Goal: Complete application form: Complete application form

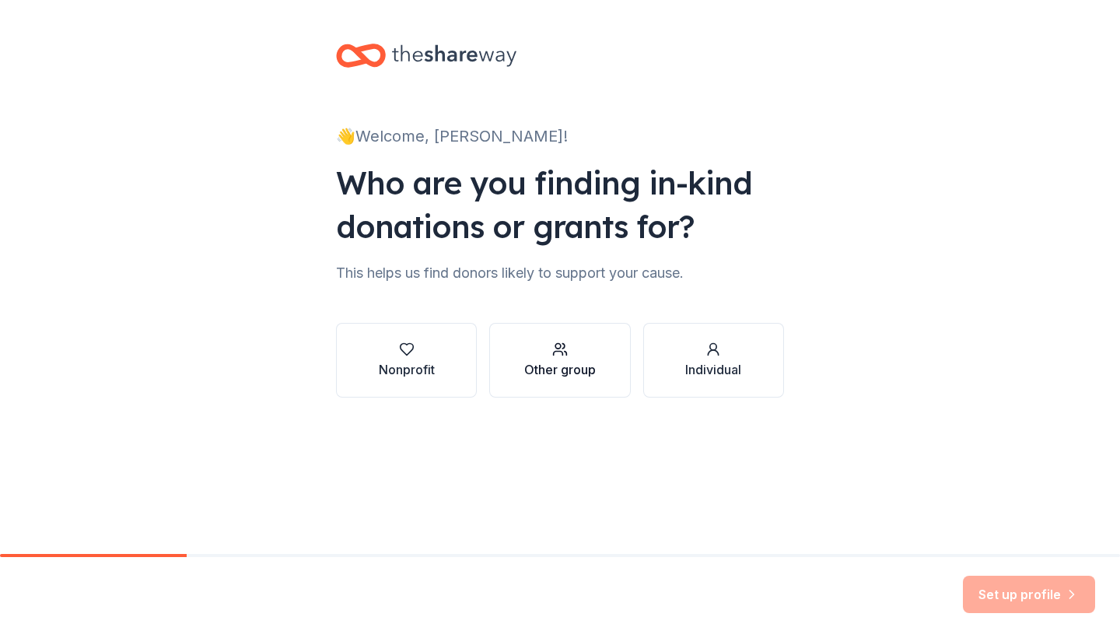
click at [556, 342] on icon "button" at bounding box center [560, 350] width 16 height 16
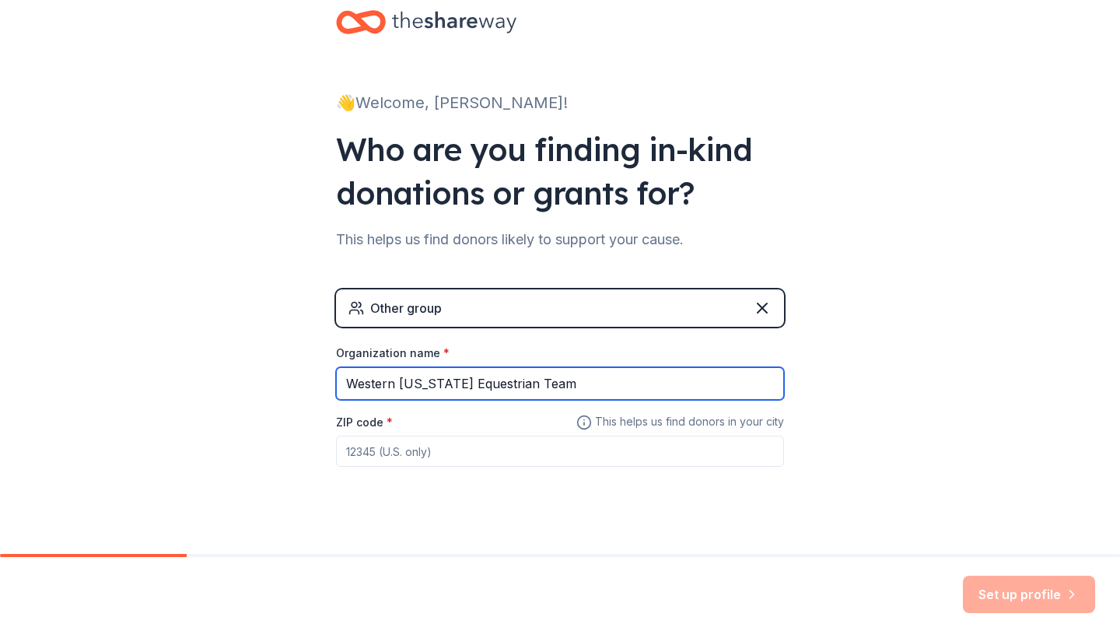
scroll to position [42, 0]
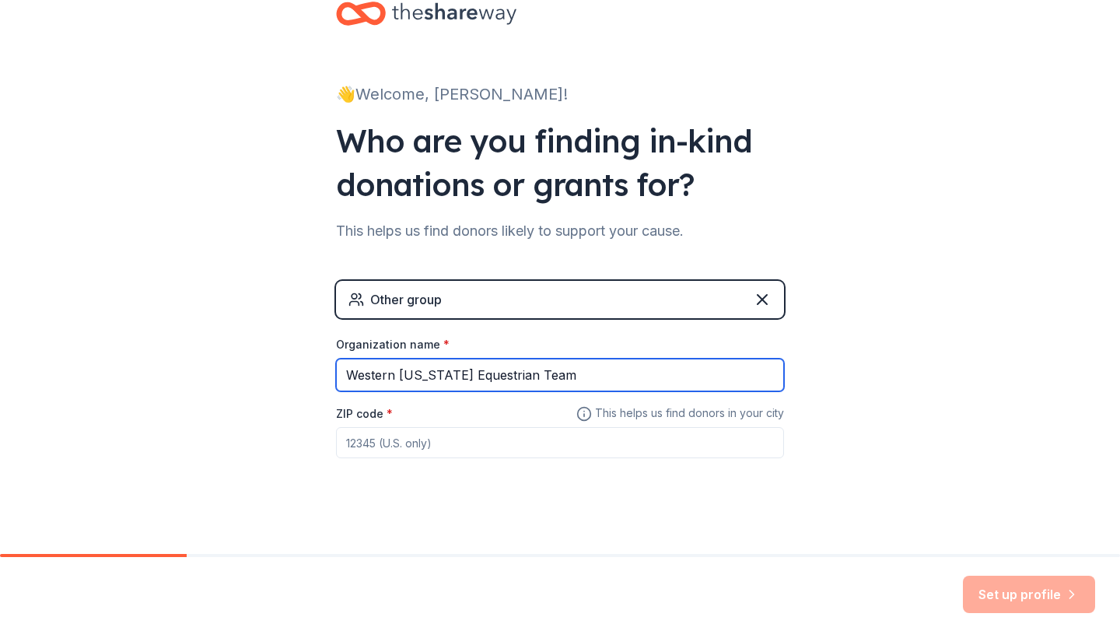
click at [454, 374] on input "Western [US_STATE] Equestrian Team" at bounding box center [560, 375] width 448 height 33
type input "Western [US_STATE] University Equestrian Team"
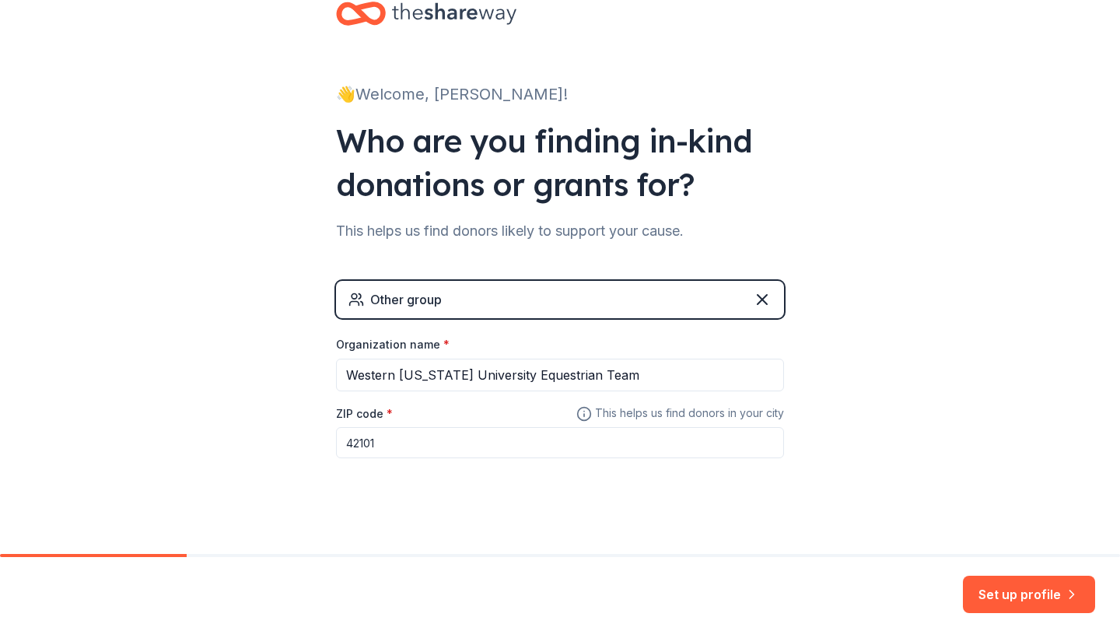
type input "42101"
click at [864, 422] on div "👋 Welcome, [PERSON_NAME]! Who are you finding in-kind donations or grants for? …" at bounding box center [560, 261] width 1120 height 606
click at [1024, 597] on button "Set up profile" at bounding box center [1029, 594] width 132 height 37
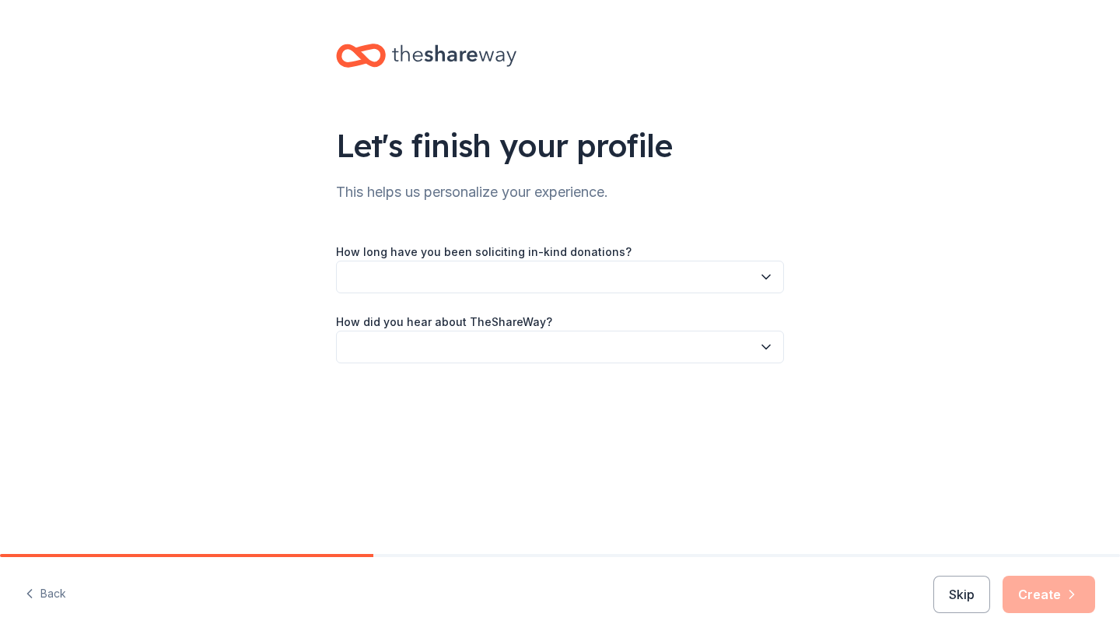
click at [590, 268] on button "button" at bounding box center [560, 277] width 448 height 33
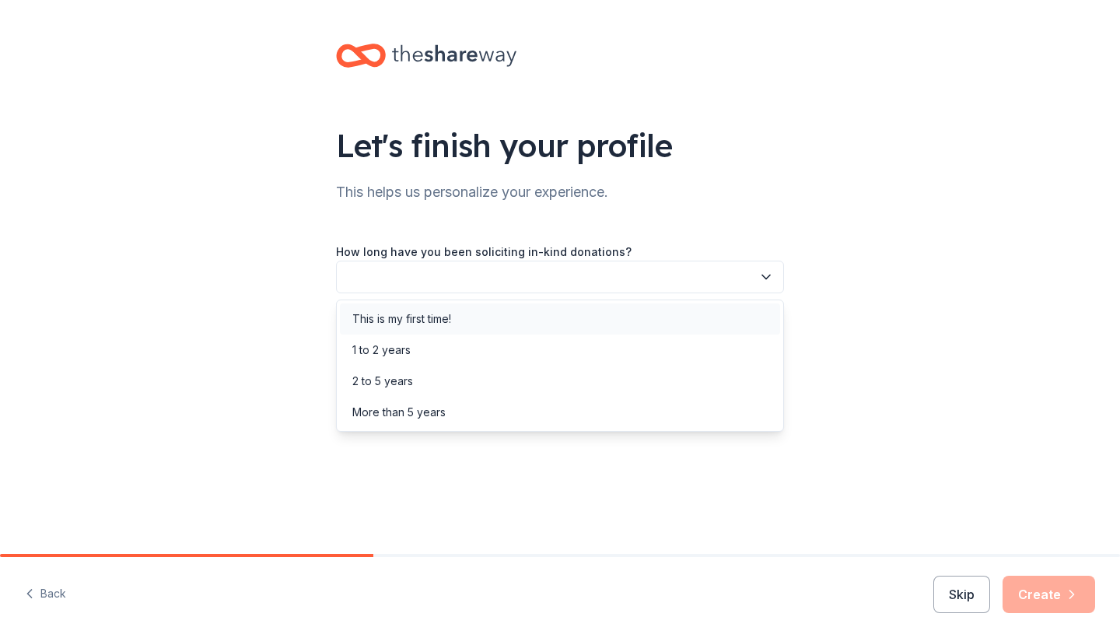
click at [486, 317] on div "This is my first time!" at bounding box center [560, 318] width 440 height 31
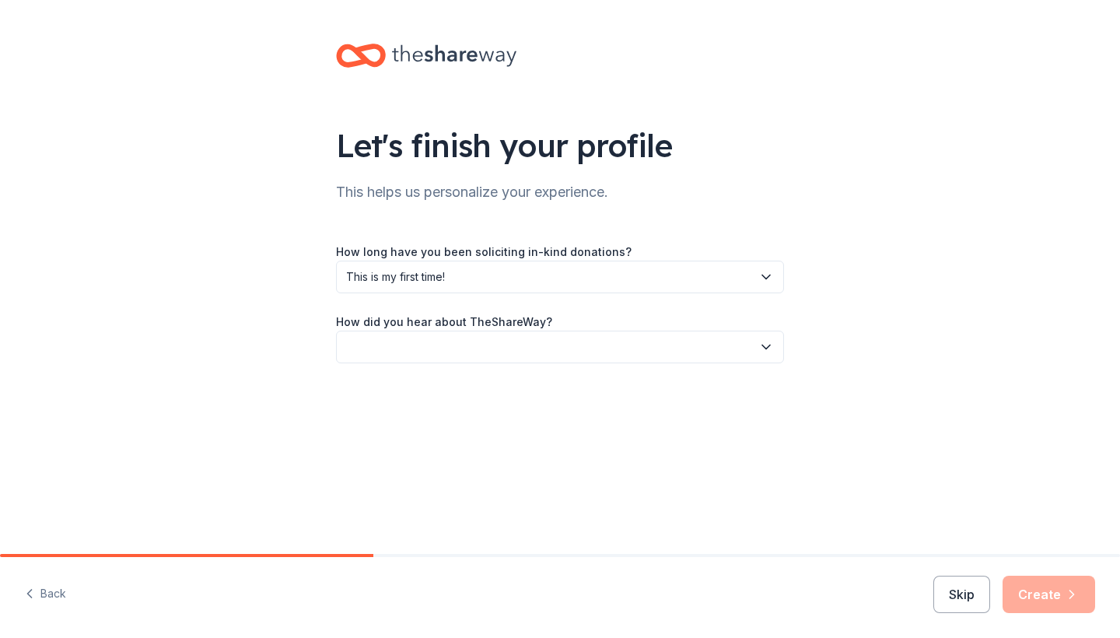
click at [499, 346] on button "button" at bounding box center [560, 347] width 448 height 33
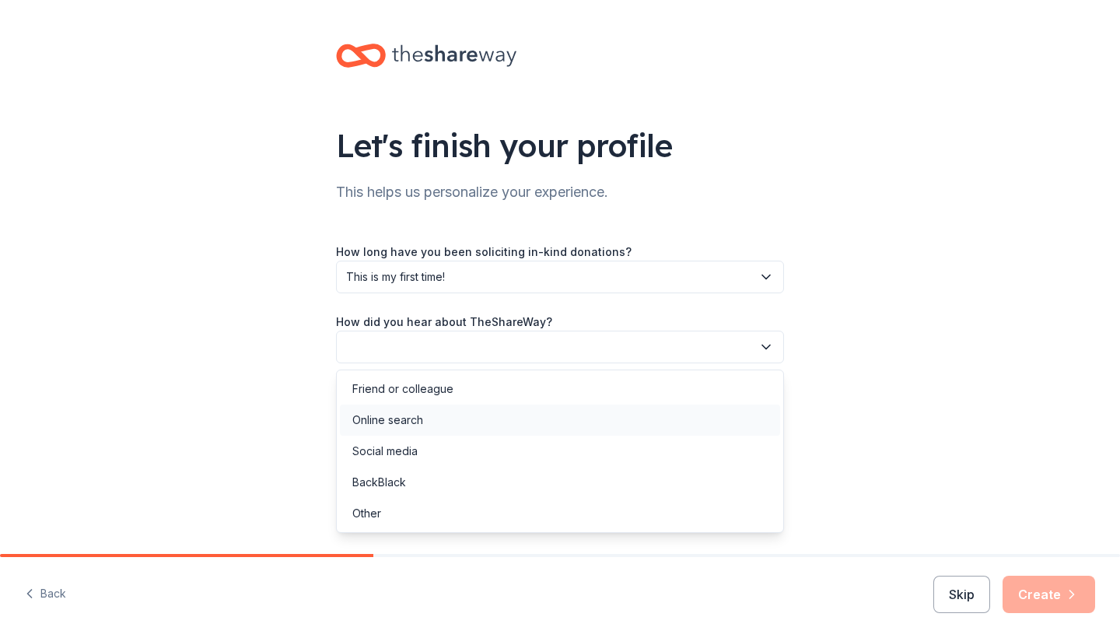
click at [448, 426] on div "Online search" at bounding box center [560, 420] width 440 height 31
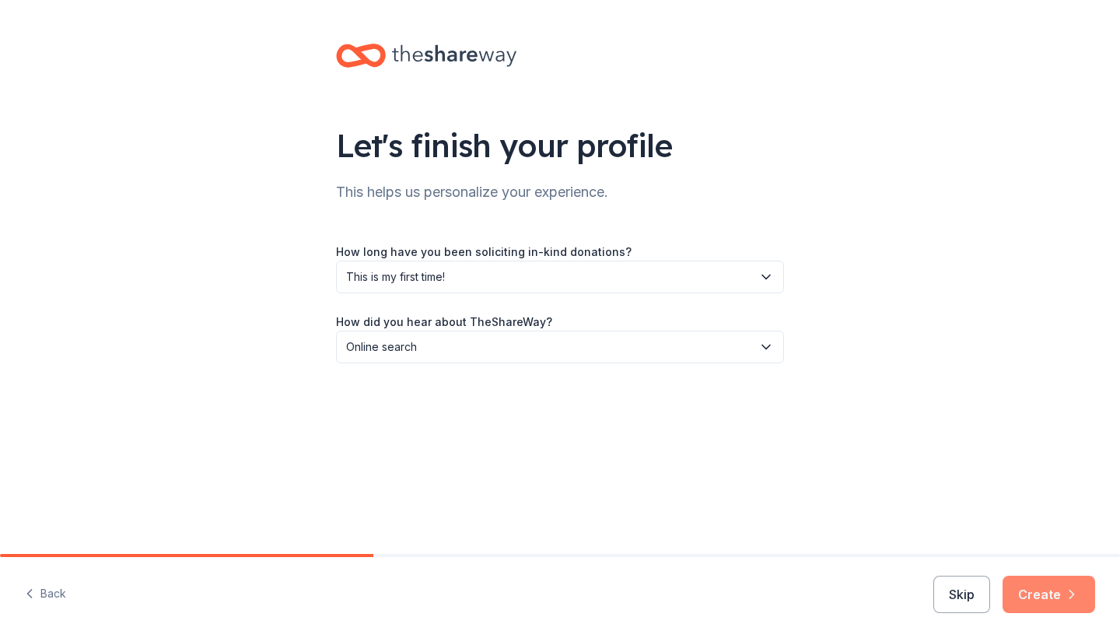
click at [1053, 590] on button "Create" at bounding box center [1049, 594] width 93 height 37
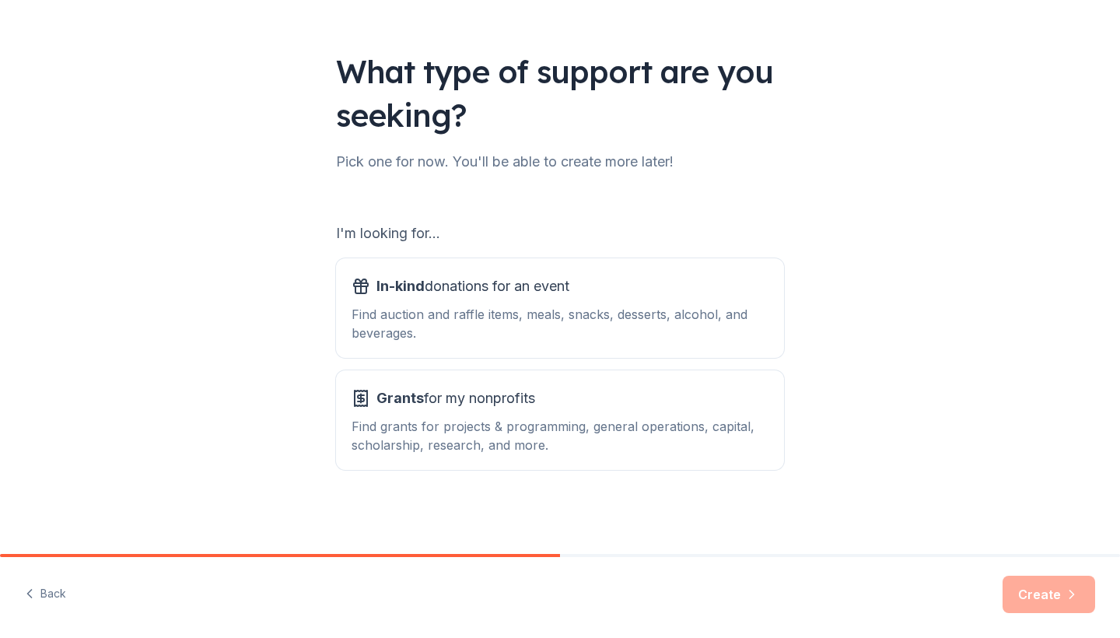
scroll to position [74, 0]
click at [614, 300] on div "In-kind donations for an event Find auction and raffle items, meals, snacks, de…" at bounding box center [560, 308] width 417 height 68
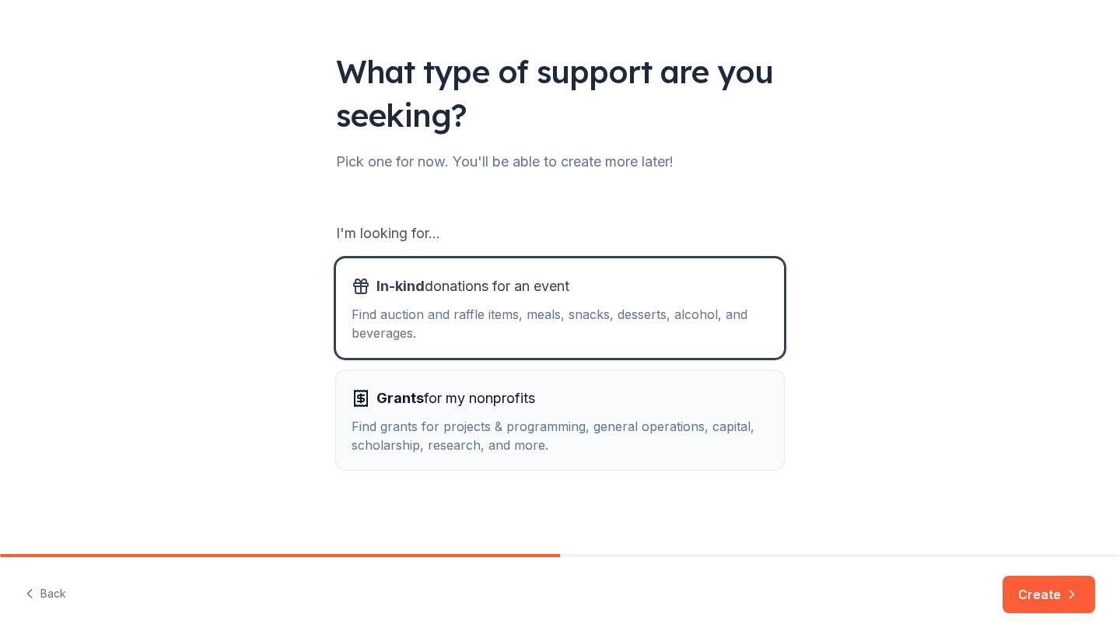
click at [603, 457] on button "Grants for my nonprofits Find grants for projects & programming, general operat…" at bounding box center [560, 420] width 448 height 100
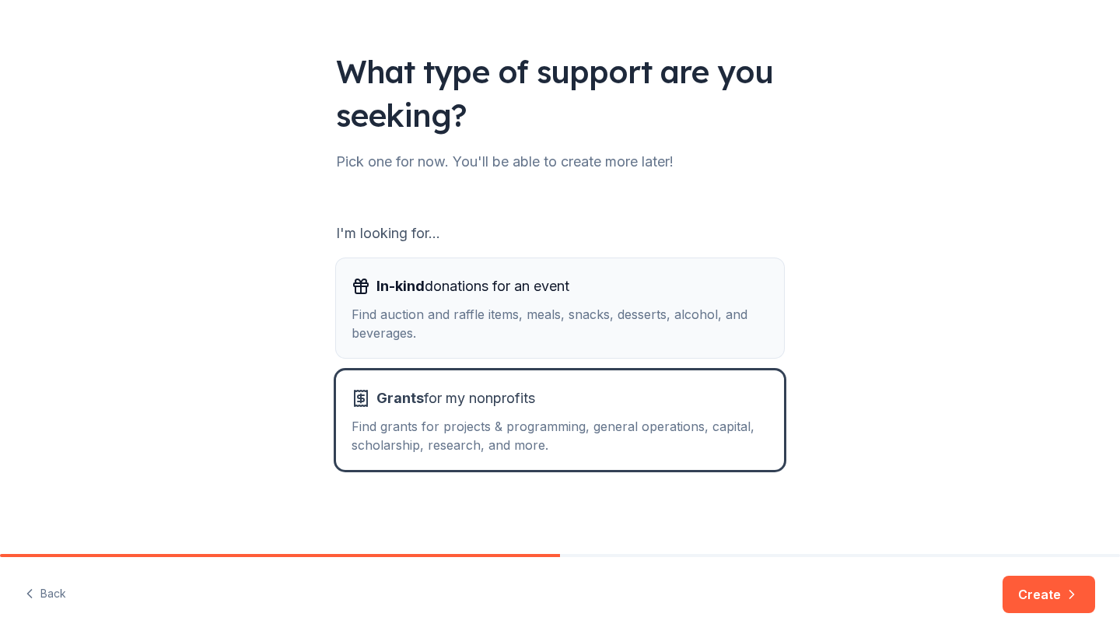
click at [609, 331] on div "Find auction and raffle items, meals, snacks, desserts, alcohol, and beverages." at bounding box center [560, 323] width 417 height 37
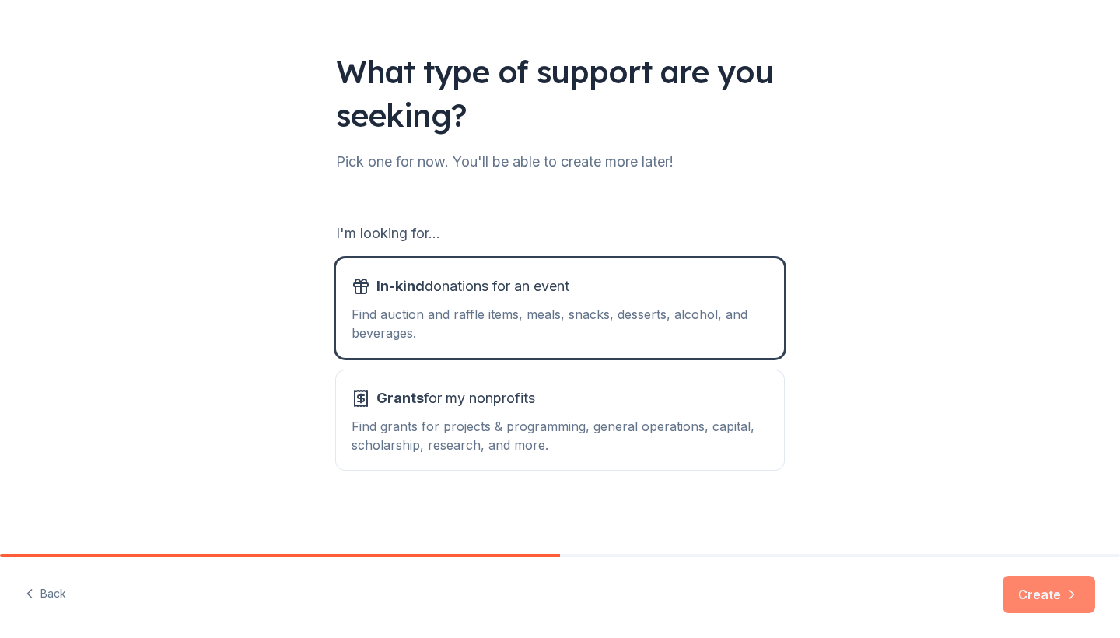
click at [1072, 590] on icon "button" at bounding box center [1072, 595] width 16 height 16
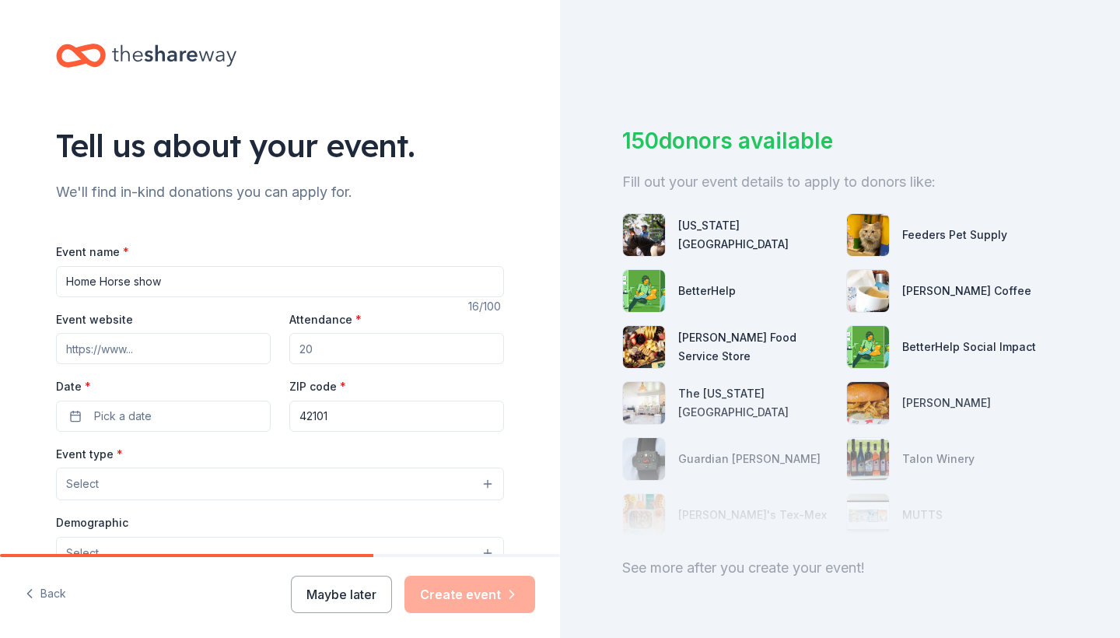
type input "Home Horse show"
click at [138, 346] on input "Event website" at bounding box center [163, 348] width 215 height 31
paste input "[URL][DOMAIN_NAME]"
type input "[URL][DOMAIN_NAME]"
click at [326, 348] on input "Attendance *" at bounding box center [396, 348] width 215 height 31
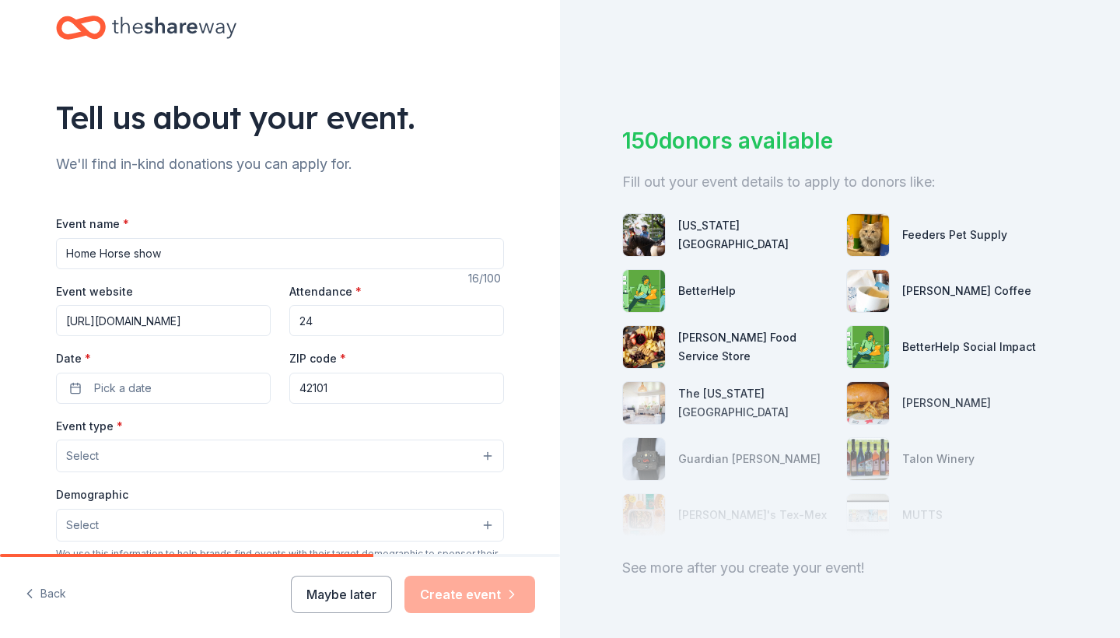
scroll to position [32, 0]
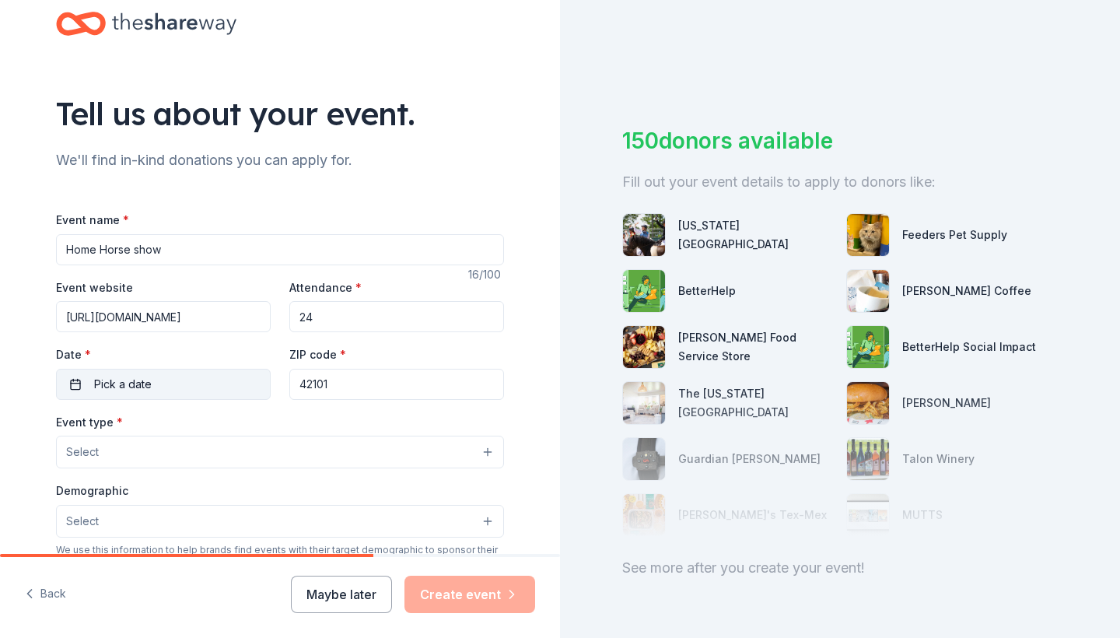
type input "24"
click at [217, 378] on button "Pick a date" at bounding box center [163, 384] width 215 height 31
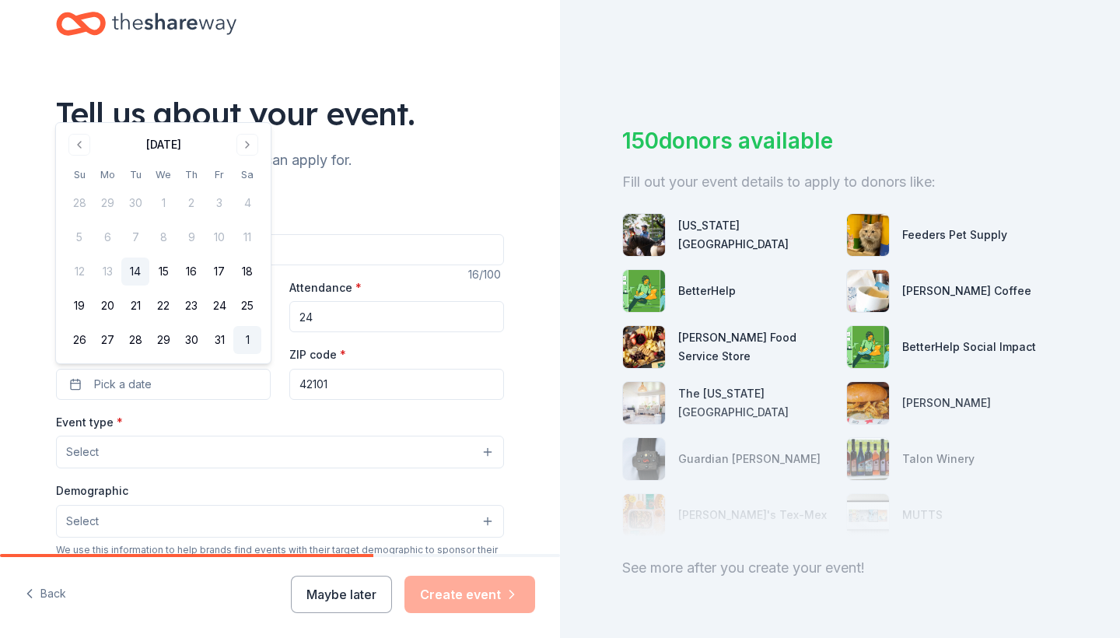
click at [247, 341] on button "1" at bounding box center [247, 340] width 28 height 28
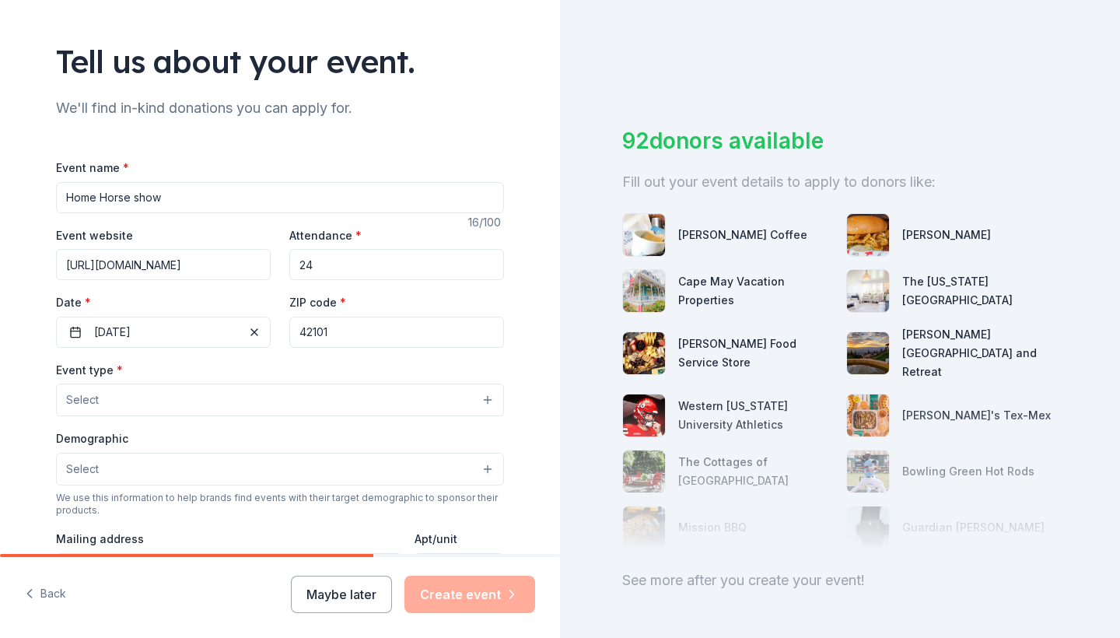
scroll to position [93, 0]
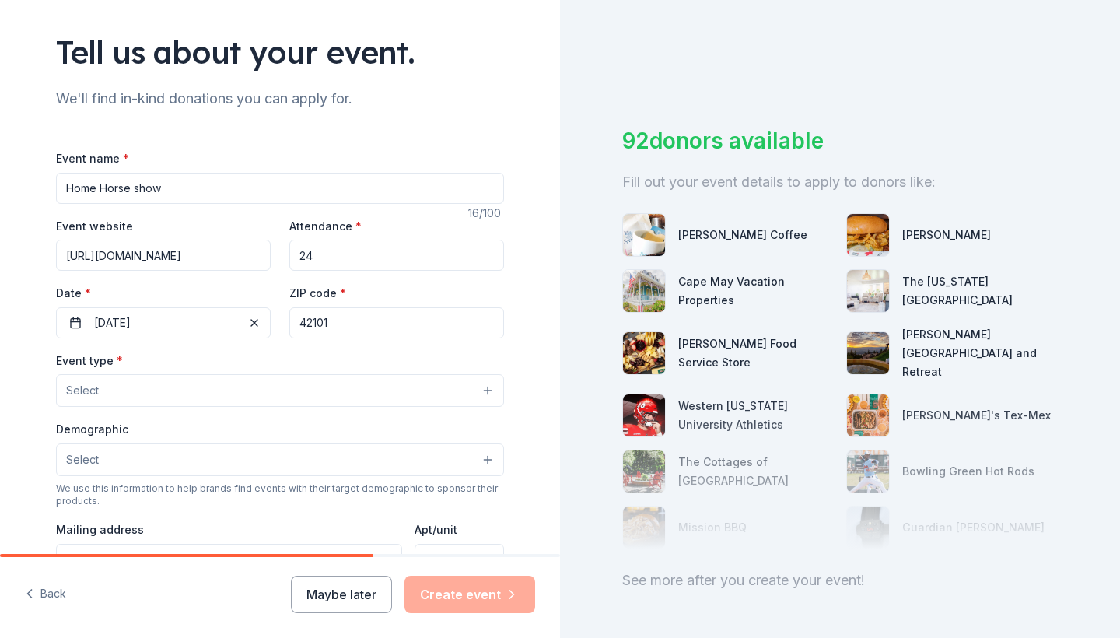
click at [168, 386] on button "Select" at bounding box center [280, 390] width 448 height 33
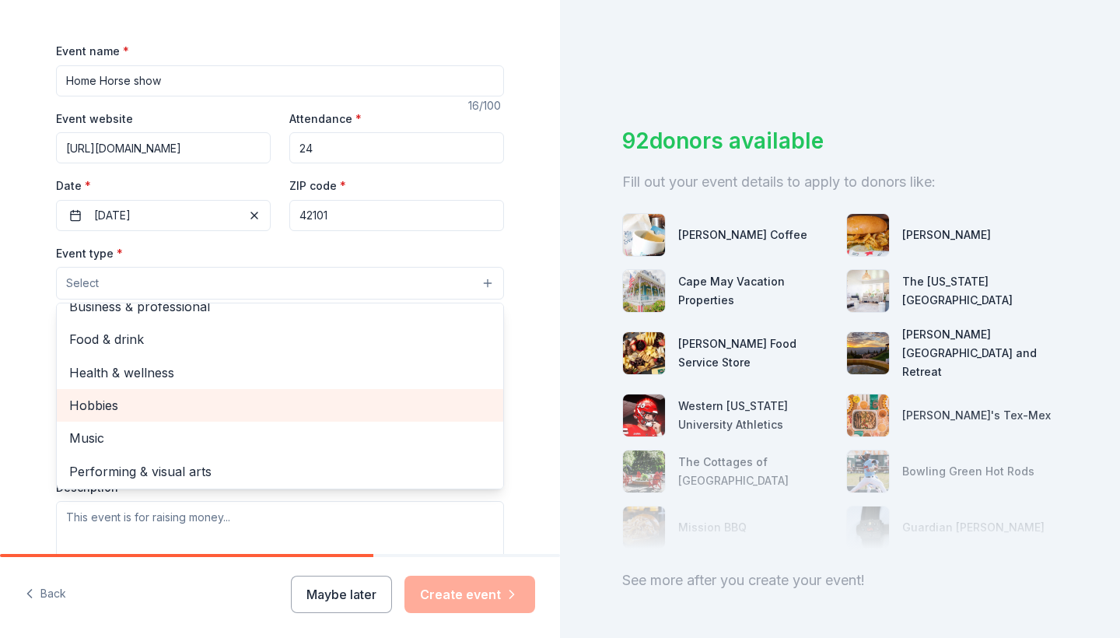
scroll to position [219, 0]
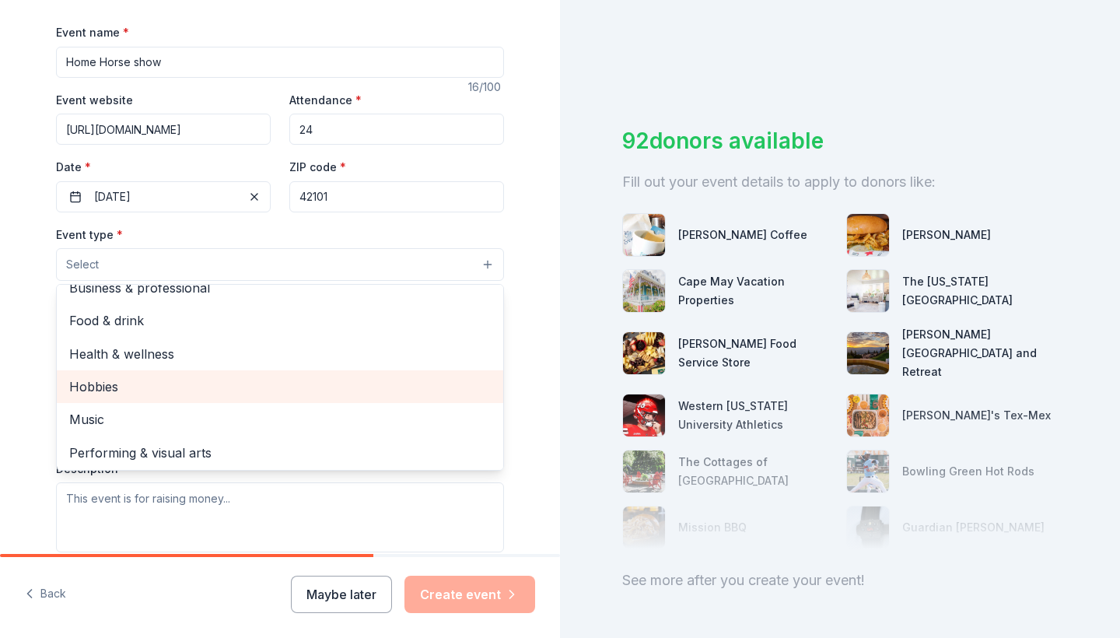
click at [153, 384] on span "Hobbies" at bounding box center [280, 387] width 422 height 20
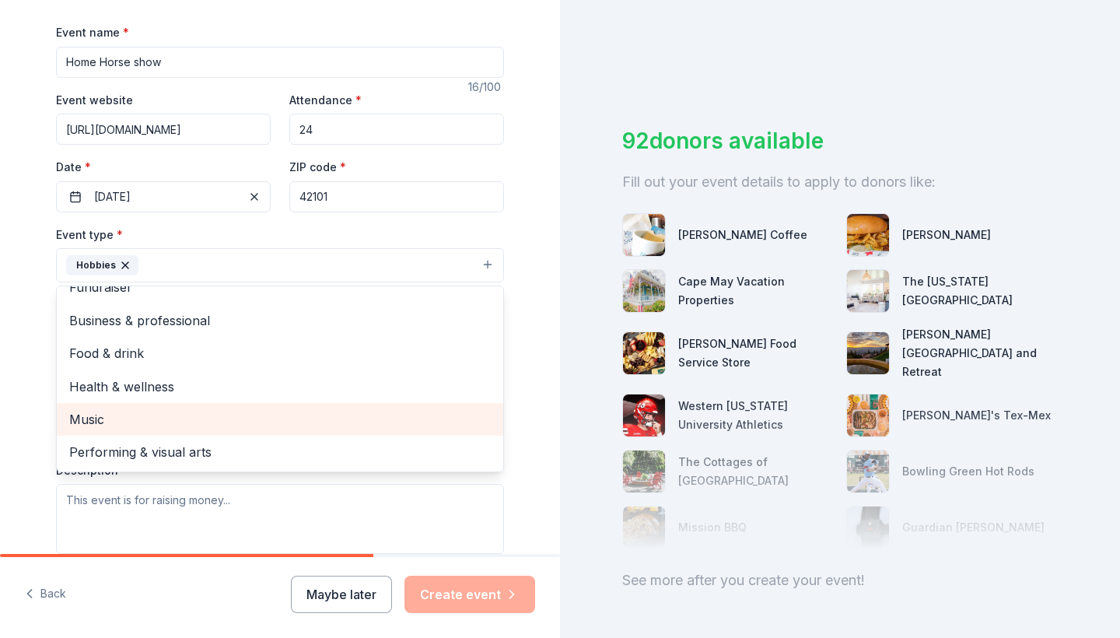
scroll to position [17, 0]
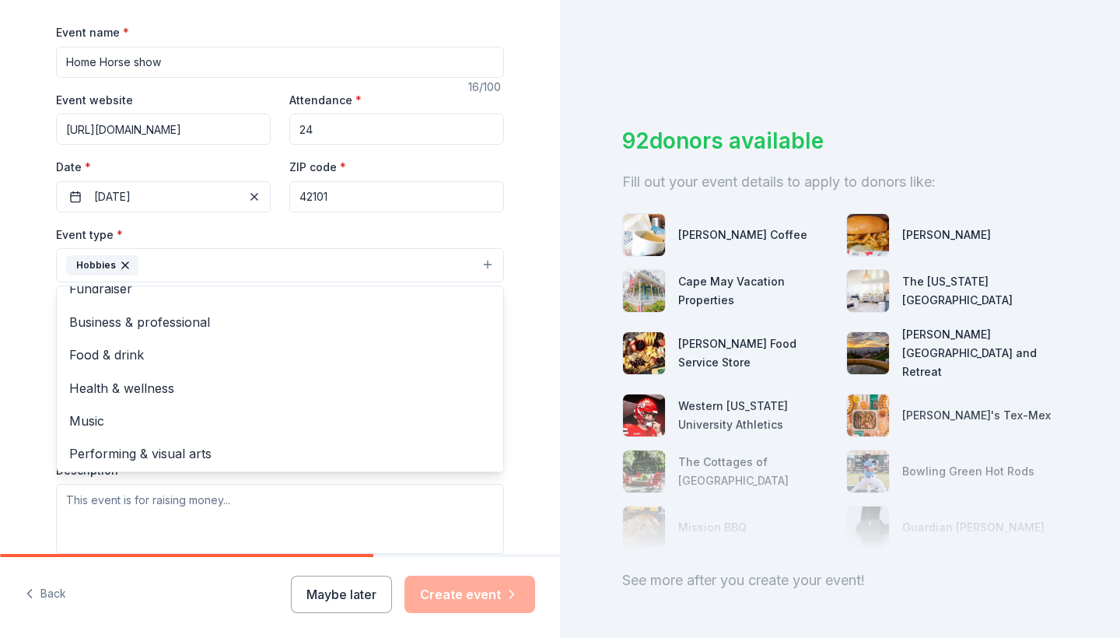
click at [28, 331] on div "Tell us about your event. We'll find in-kind donations you can apply for. Event…" at bounding box center [280, 299] width 560 height 1037
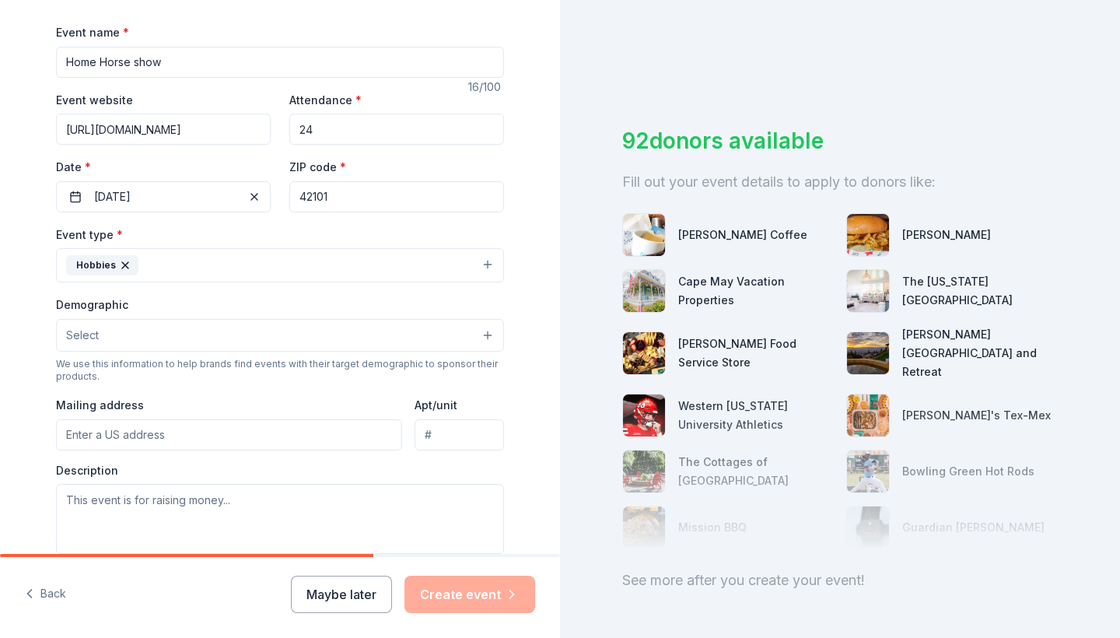
click at [143, 334] on button "Select" at bounding box center [280, 335] width 448 height 33
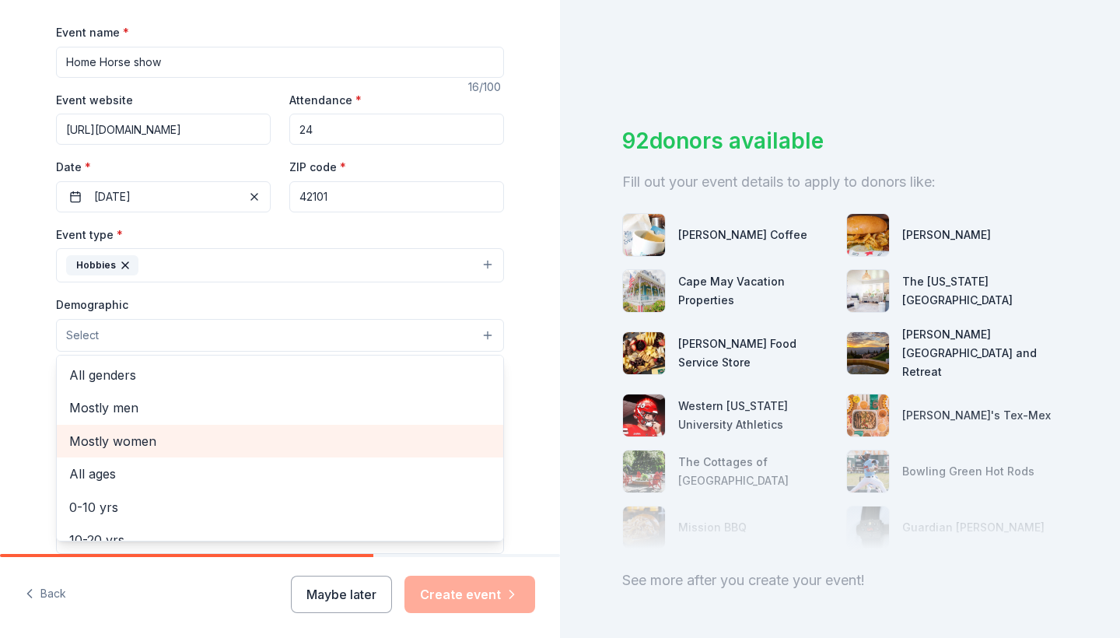
scroll to position [0, 0]
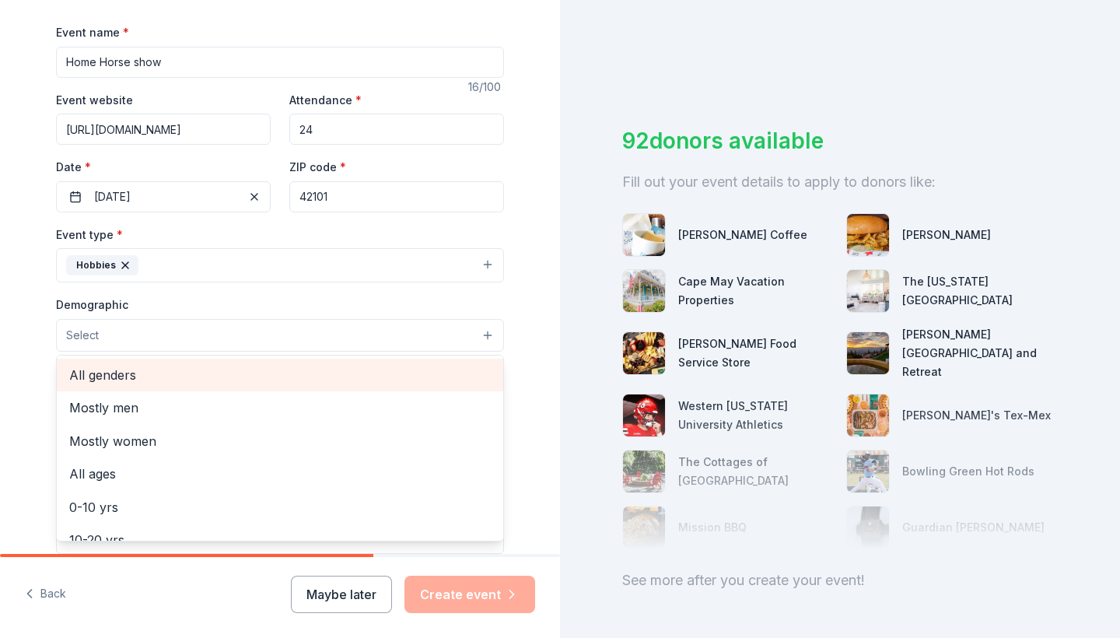
click at [130, 359] on div "All genders" at bounding box center [280, 375] width 447 height 33
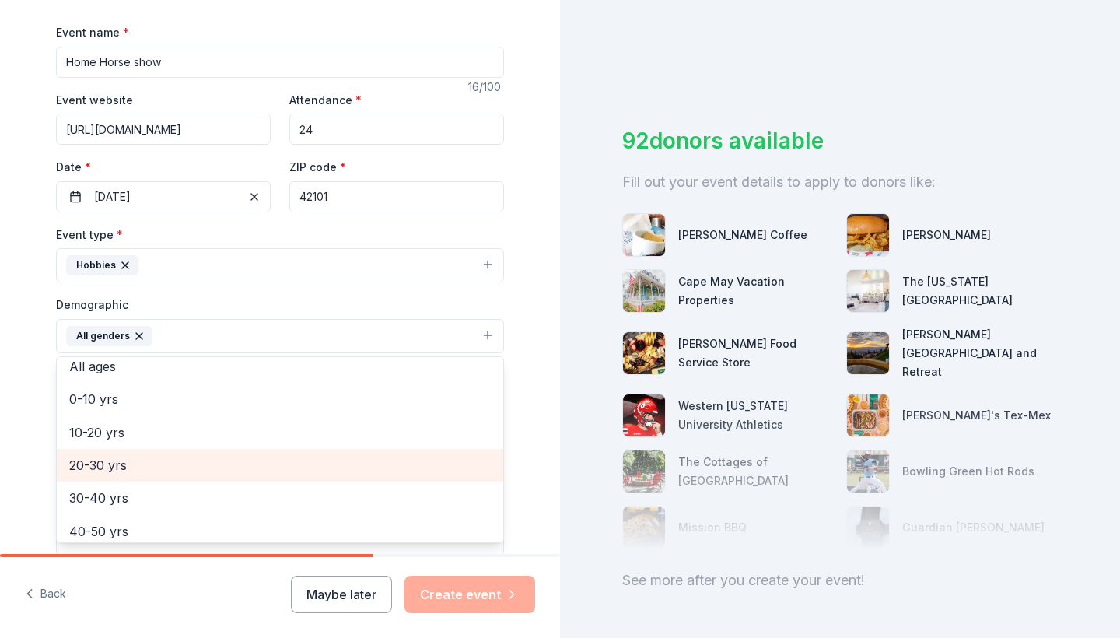
scroll to position [89, 0]
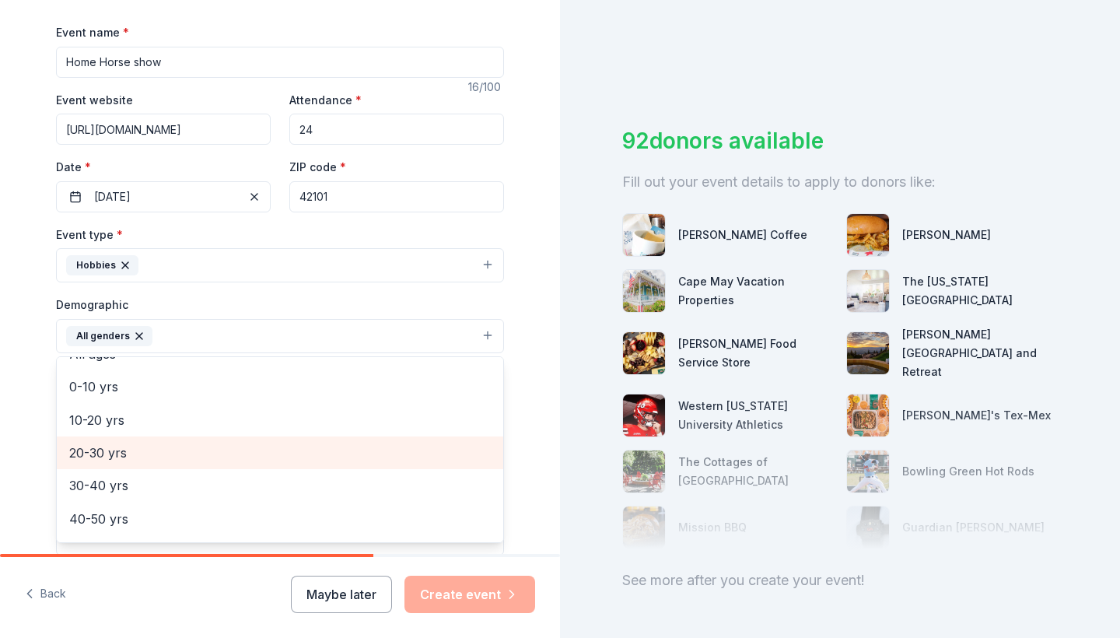
click at [128, 448] on span "20-30 yrs" at bounding box center [280, 453] width 422 height 20
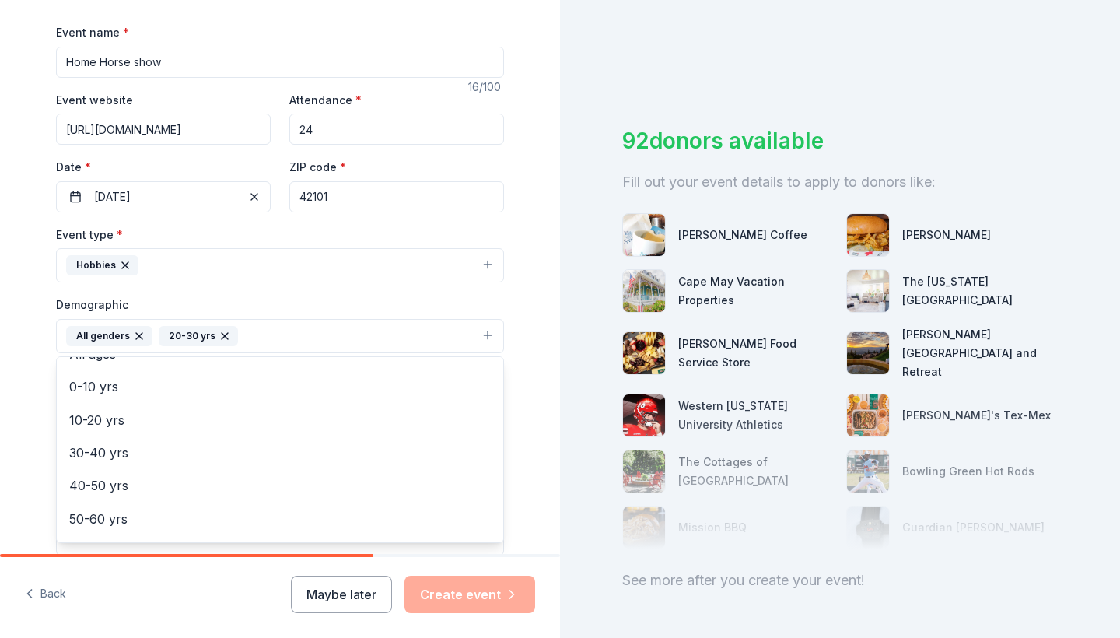
click at [34, 347] on div "Tell us about your event. We'll find in-kind donations you can apply for. Event…" at bounding box center [280, 300] width 498 height 1039
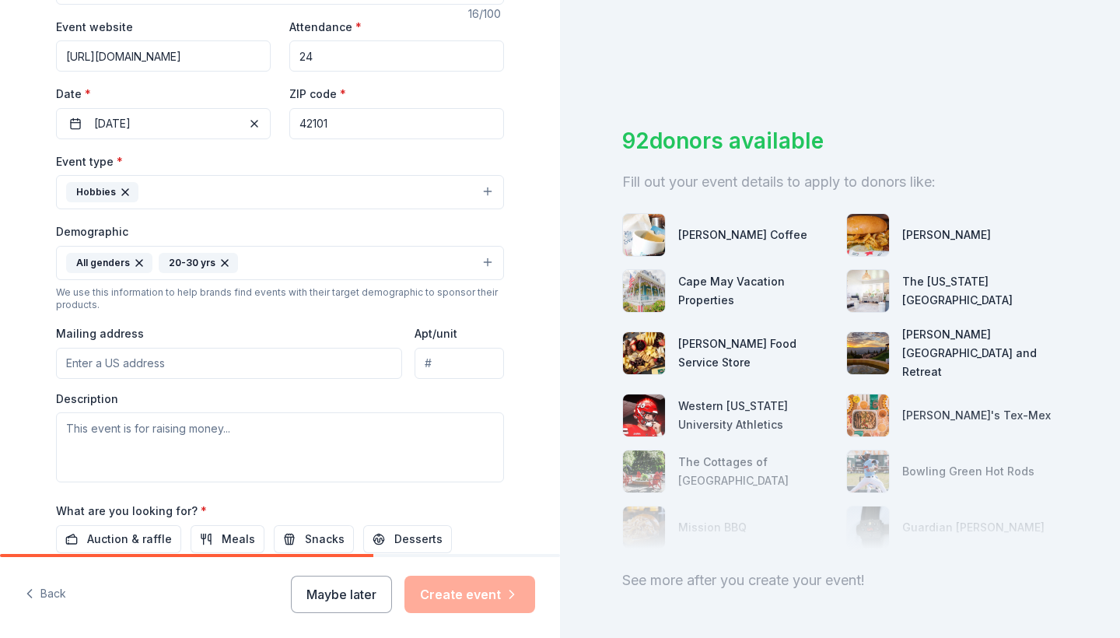
scroll to position [303, 0]
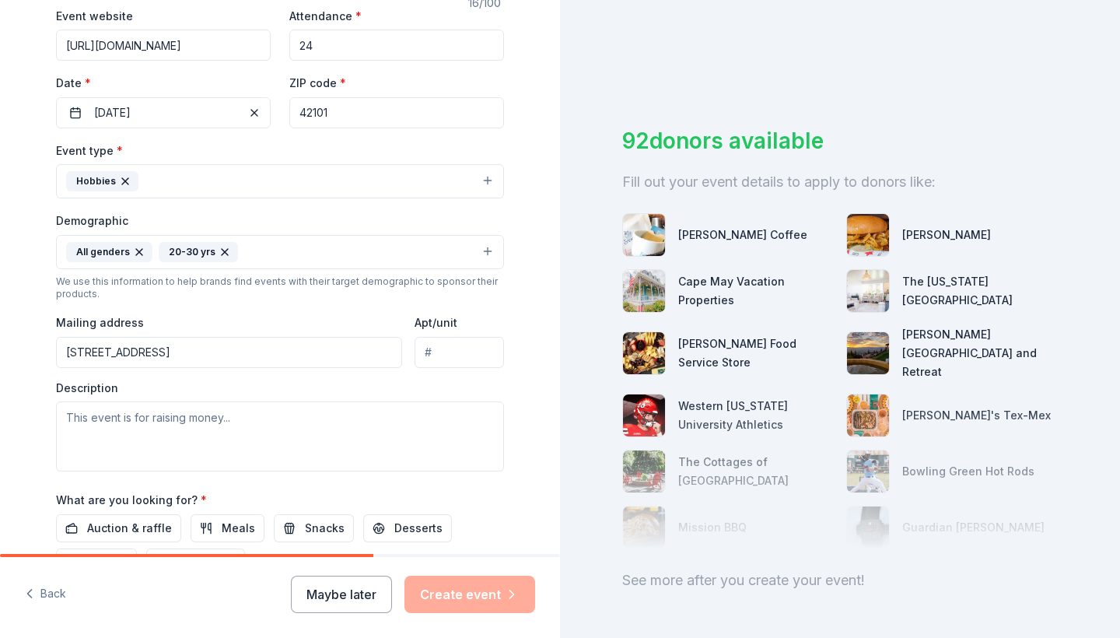
type input "[STREET_ADDRESS]"
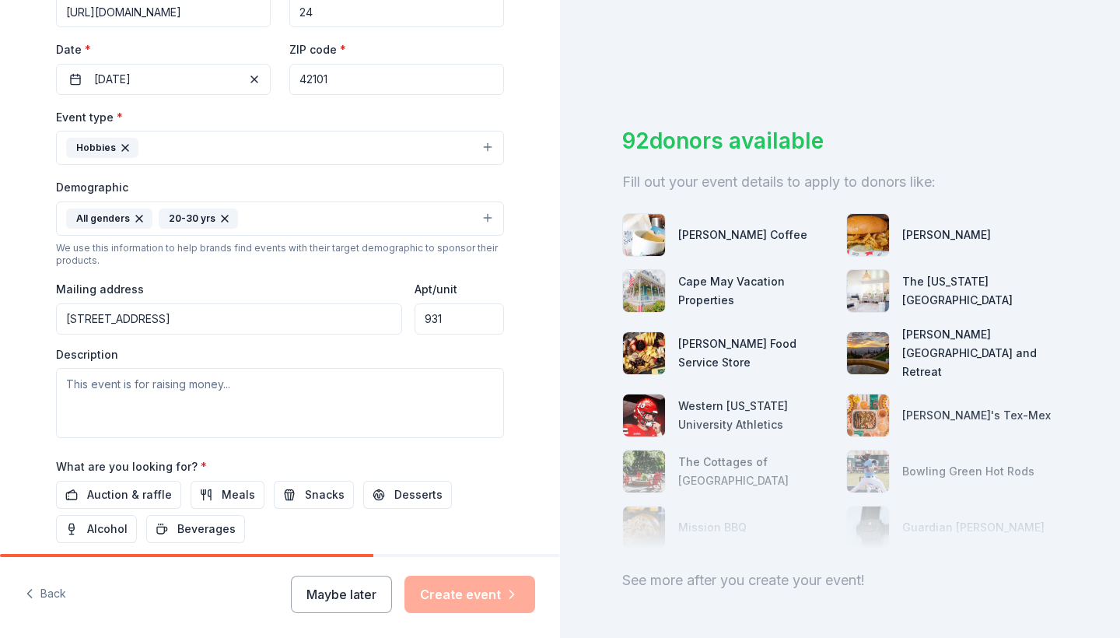
type input "931"
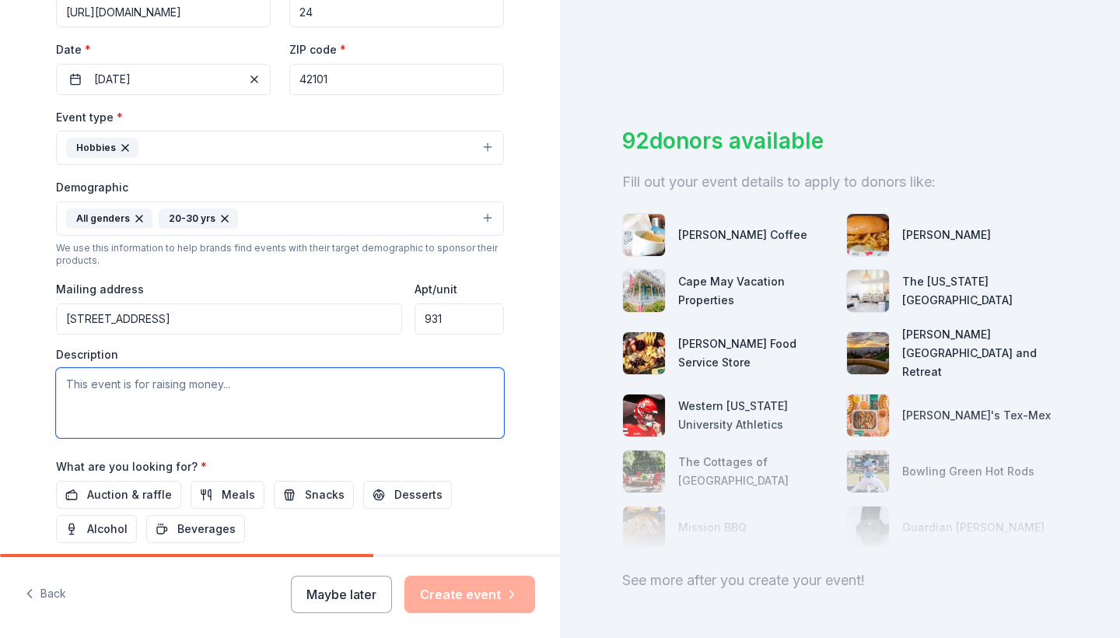
click at [245, 391] on textarea at bounding box center [280, 403] width 448 height 70
click at [236, 381] on textarea "We have a home show that we our needing fundraising for to make it our best sho…" at bounding box center [280, 403] width 448 height 70
click at [244, 408] on textarea "We have a home show that we are needing fundraising for to make it our best sho…" at bounding box center [280, 403] width 448 height 70
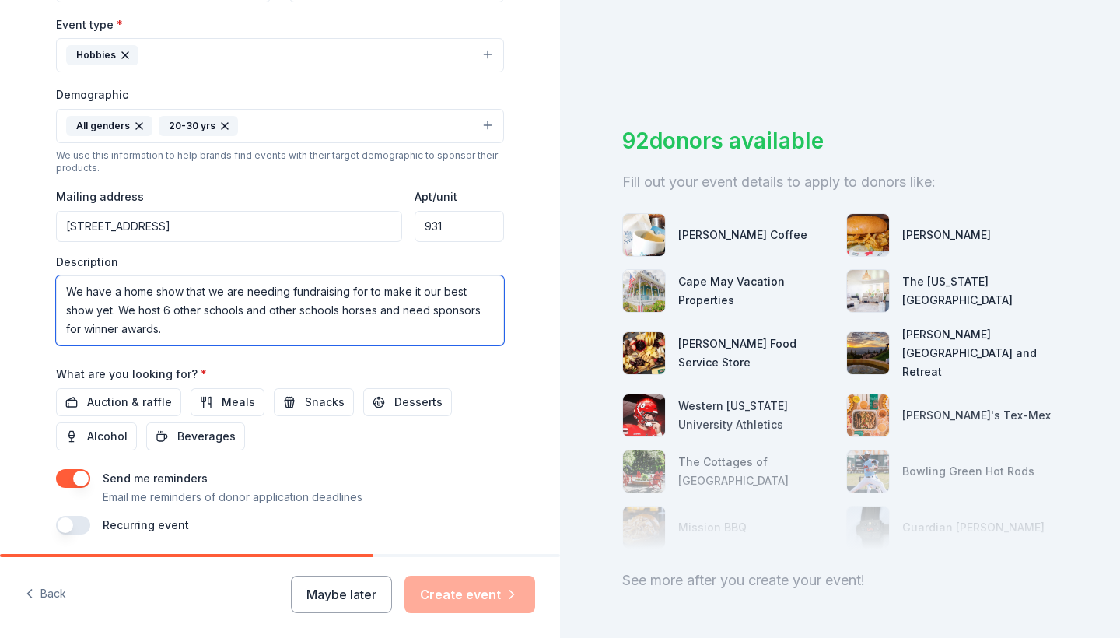
scroll to position [435, 0]
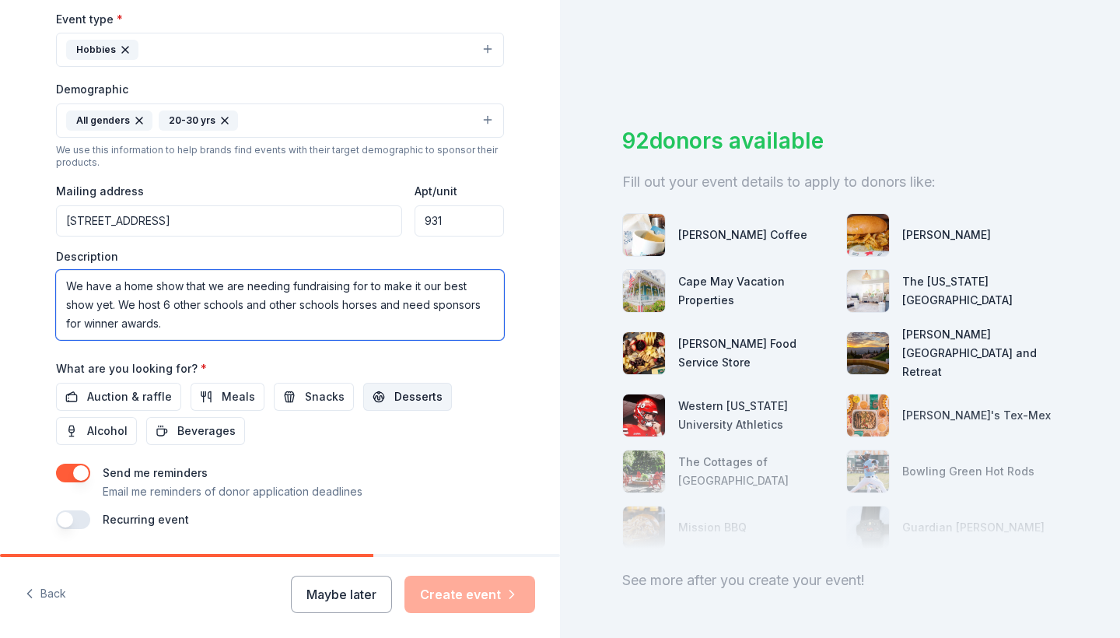
type textarea "We have a home show that we are needing fundraising for to make it our best sho…"
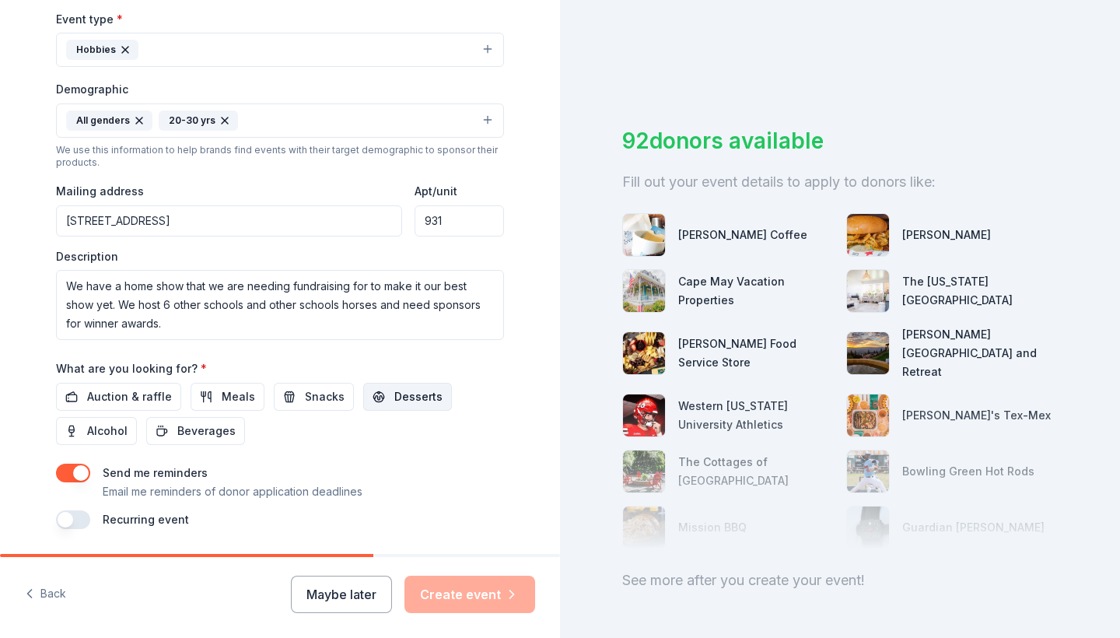
click at [398, 387] on span "Desserts" at bounding box center [418, 396] width 48 height 19
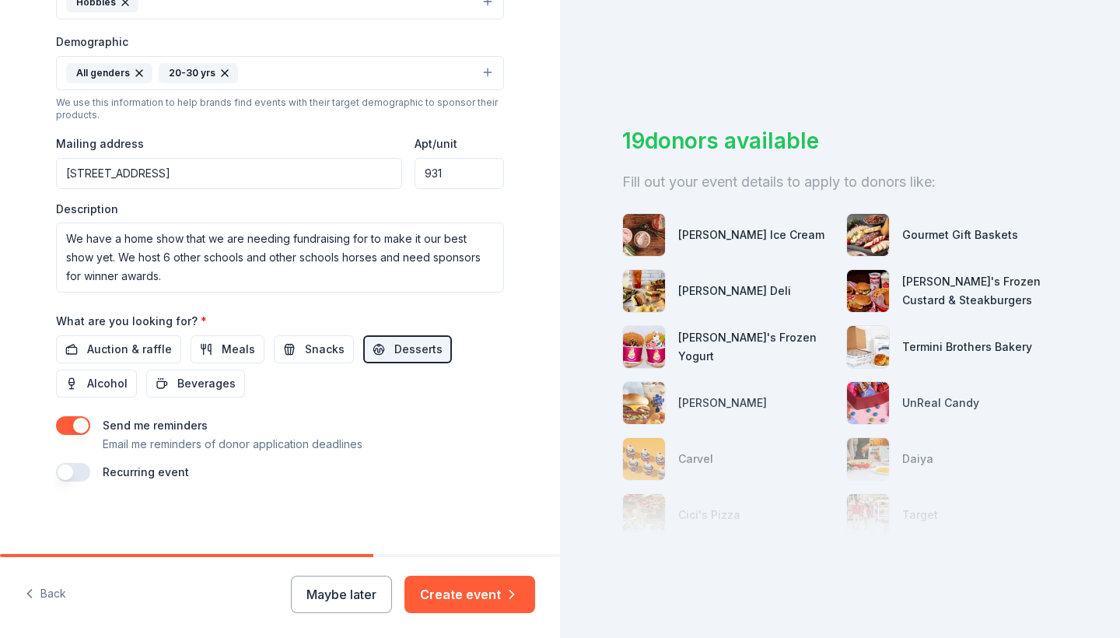
scroll to position [481, 0]
click at [494, 591] on button "Create event" at bounding box center [470, 594] width 131 height 37
